Goal: Information Seeking & Learning: Learn about a topic

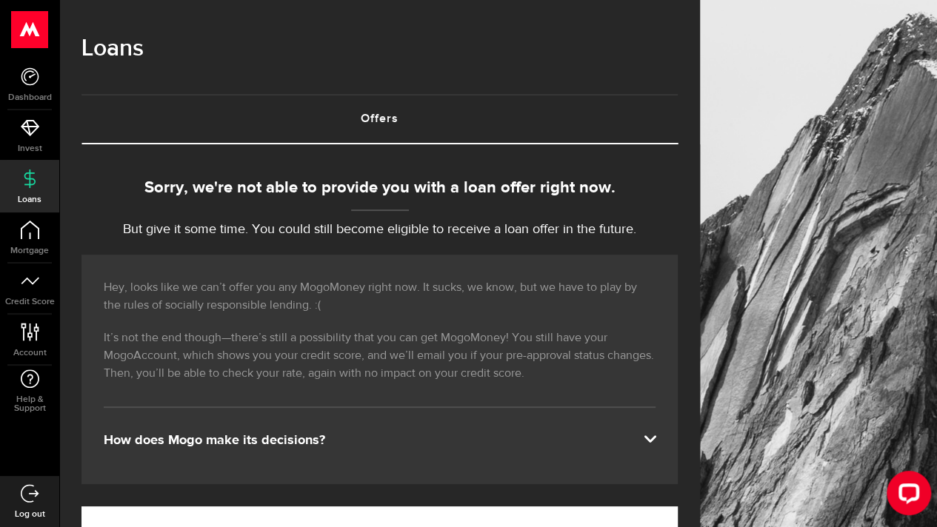
click at [219, 227] on p "But give it some time. You could still become eligible to receive a loan offer …" at bounding box center [379, 230] width 596 height 20
click at [352, 446] on div "How does Mogo make its decisions?" at bounding box center [380, 441] width 552 height 18
click at [652, 432] on div "How does Mogo make its decisions?" at bounding box center [380, 441] width 552 height 18
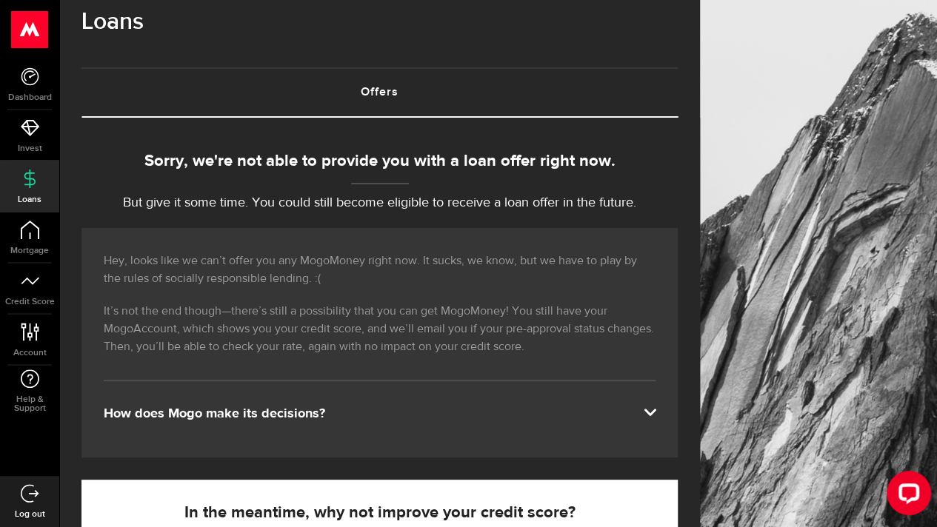
scroll to position [30, 0]
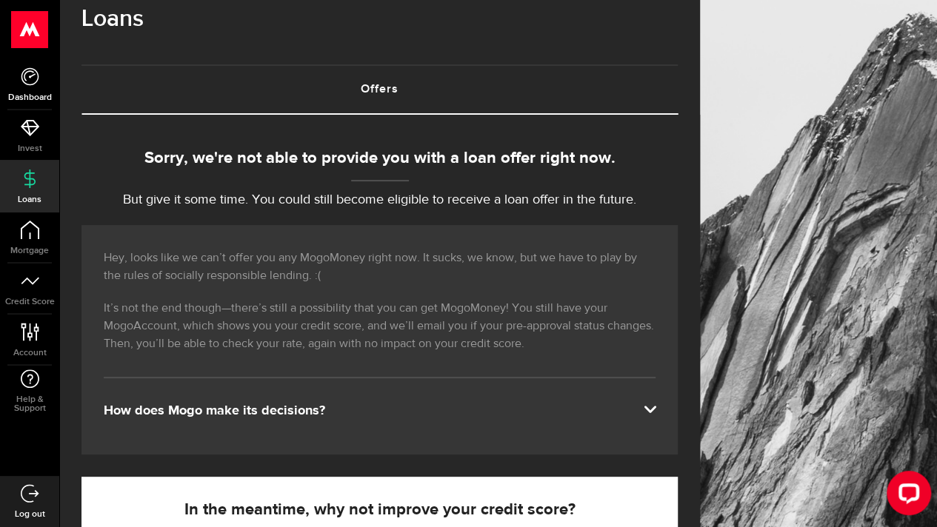
click at [26, 85] on link "Dashboard" at bounding box center [29, 84] width 59 height 50
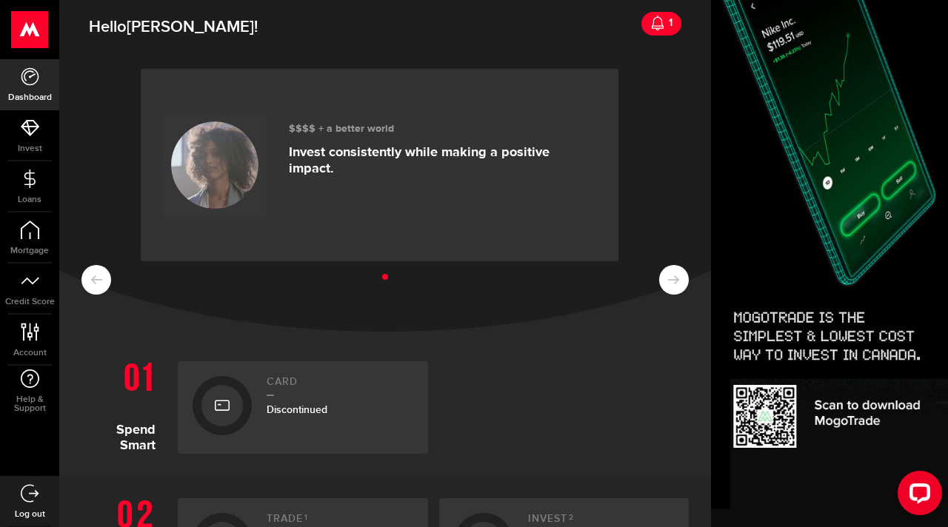
click at [650, 24] on icon at bounding box center [657, 23] width 15 height 15
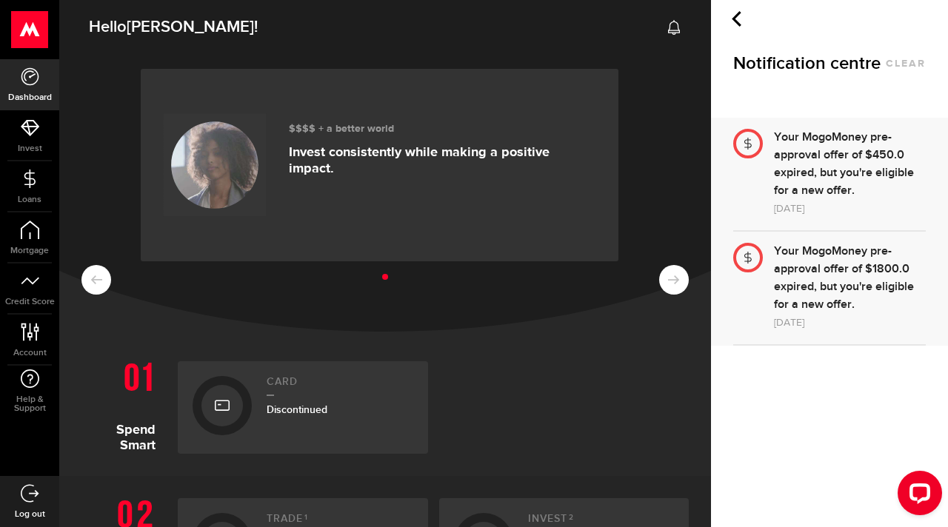
click at [869, 168] on div "Your MogoMoney pre-approval offer of $450.0 expired, but you're eligible for a …" at bounding box center [850, 164] width 152 height 71
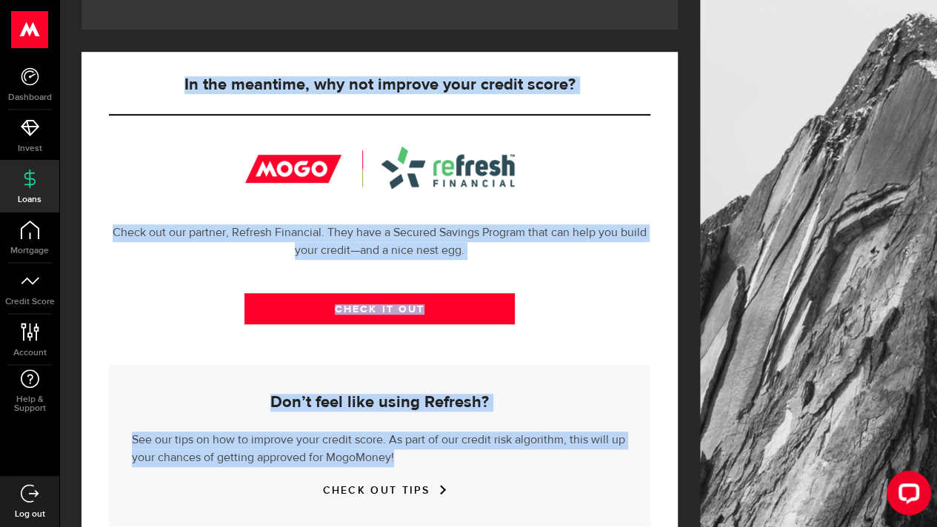
scroll to position [498, 0]
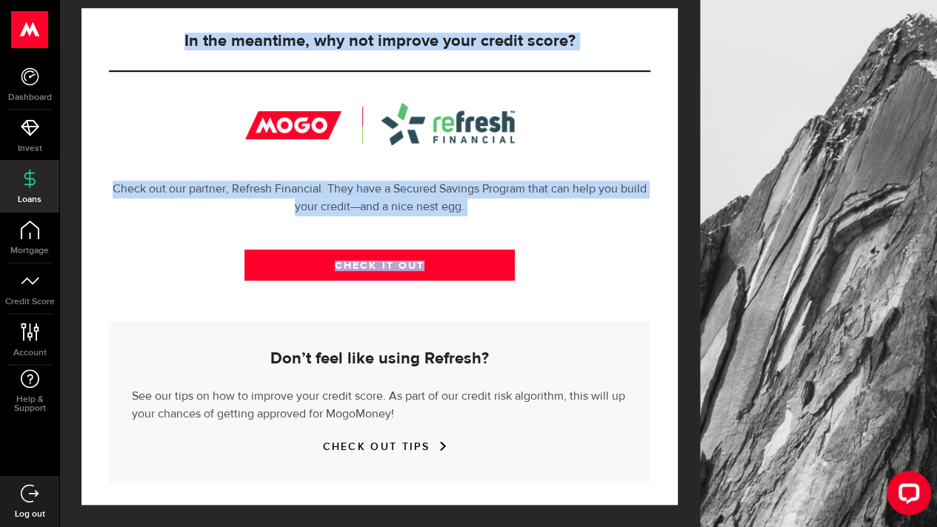
drag, startPoint x: 369, startPoint y: 278, endPoint x: 299, endPoint y: 284, distance: 69.9
click at [299, 284] on div "Sorry, we're not able to provide you with a loan offer right now. But give it s…" at bounding box center [379, 91] width 596 height 827
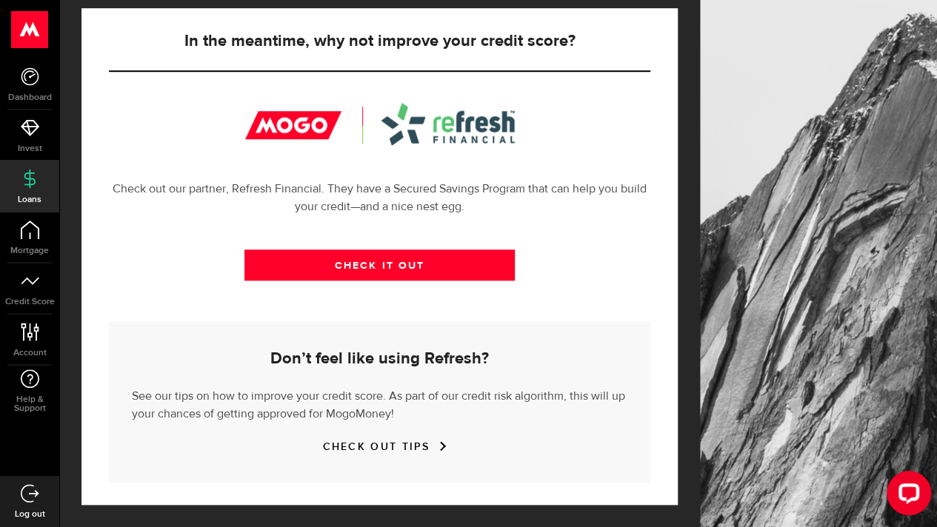
click at [299, 284] on div "CHECK IT OUT" at bounding box center [379, 276] width 541 height 90
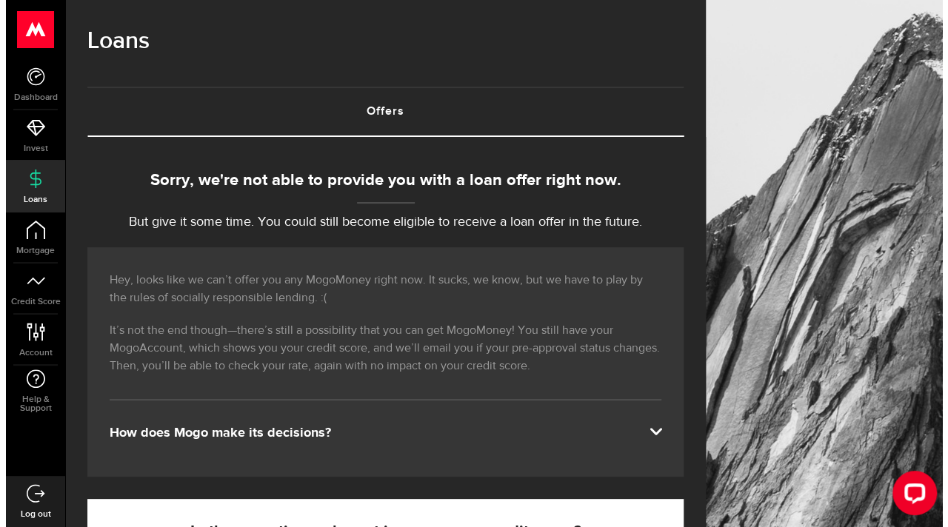
scroll to position [0, 0]
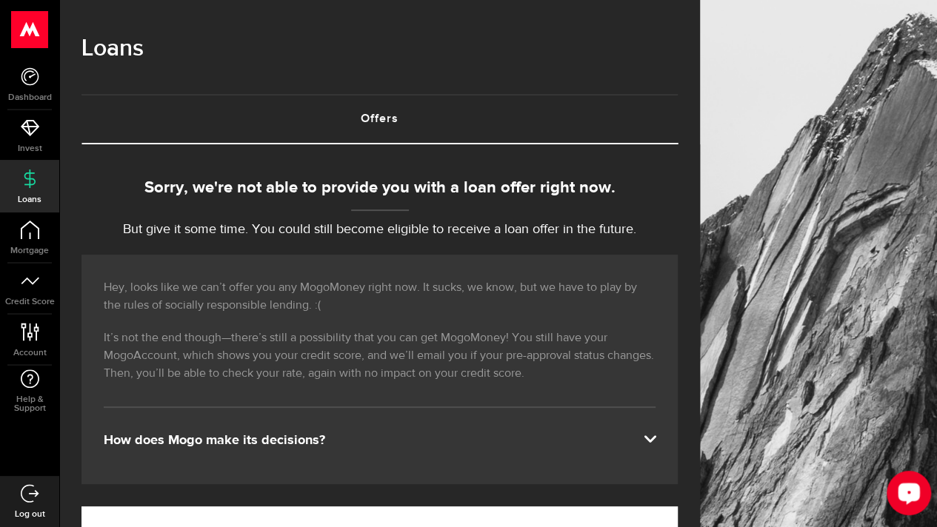
click at [914, 489] on icon "Open LiveChat chat widget" at bounding box center [909, 493] width 14 height 10
